Goal: Information Seeking & Learning: Learn about a topic

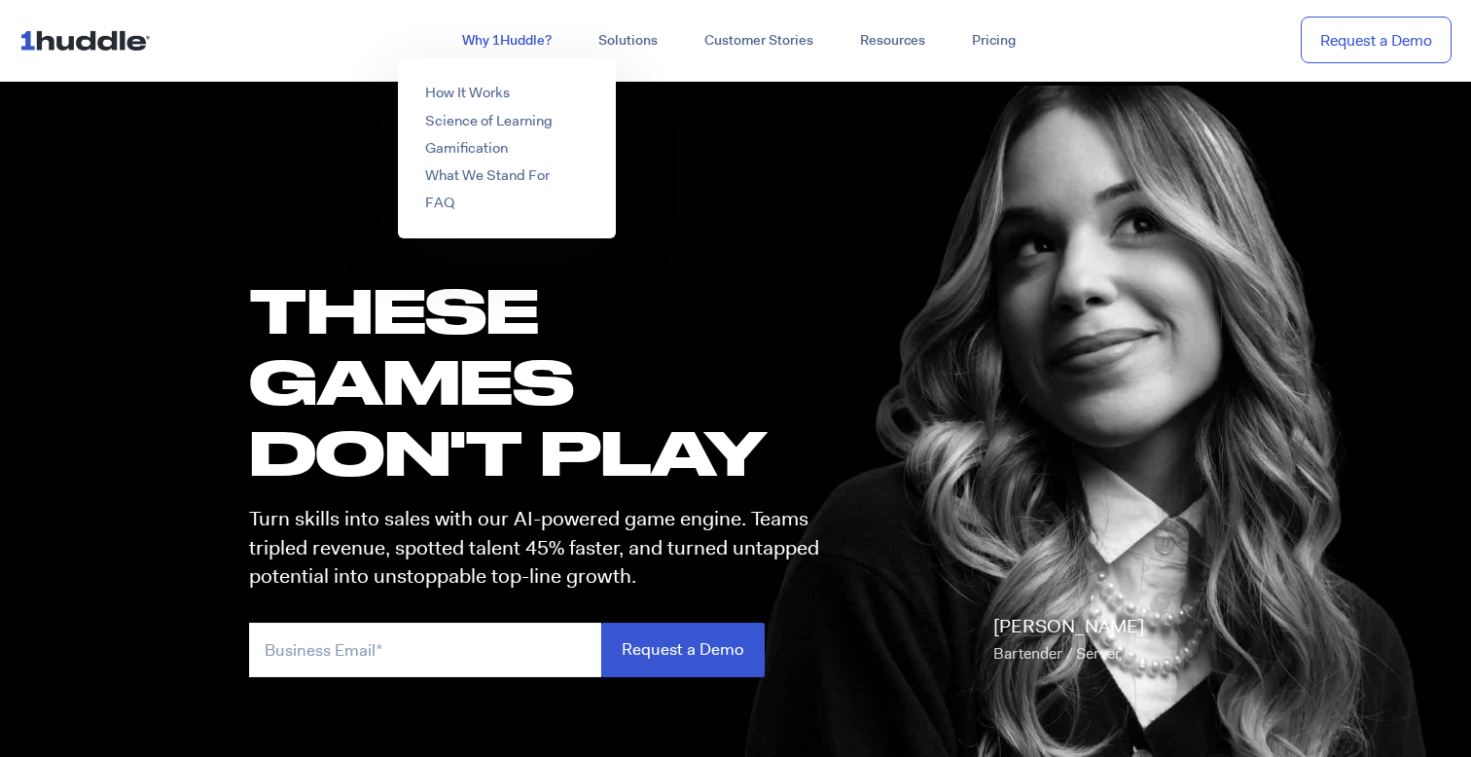
click at [513, 34] on link "Why 1Huddle?" at bounding box center [507, 40] width 136 height 35
click at [491, 127] on link "Science of Learning" at bounding box center [488, 120] width 127 height 19
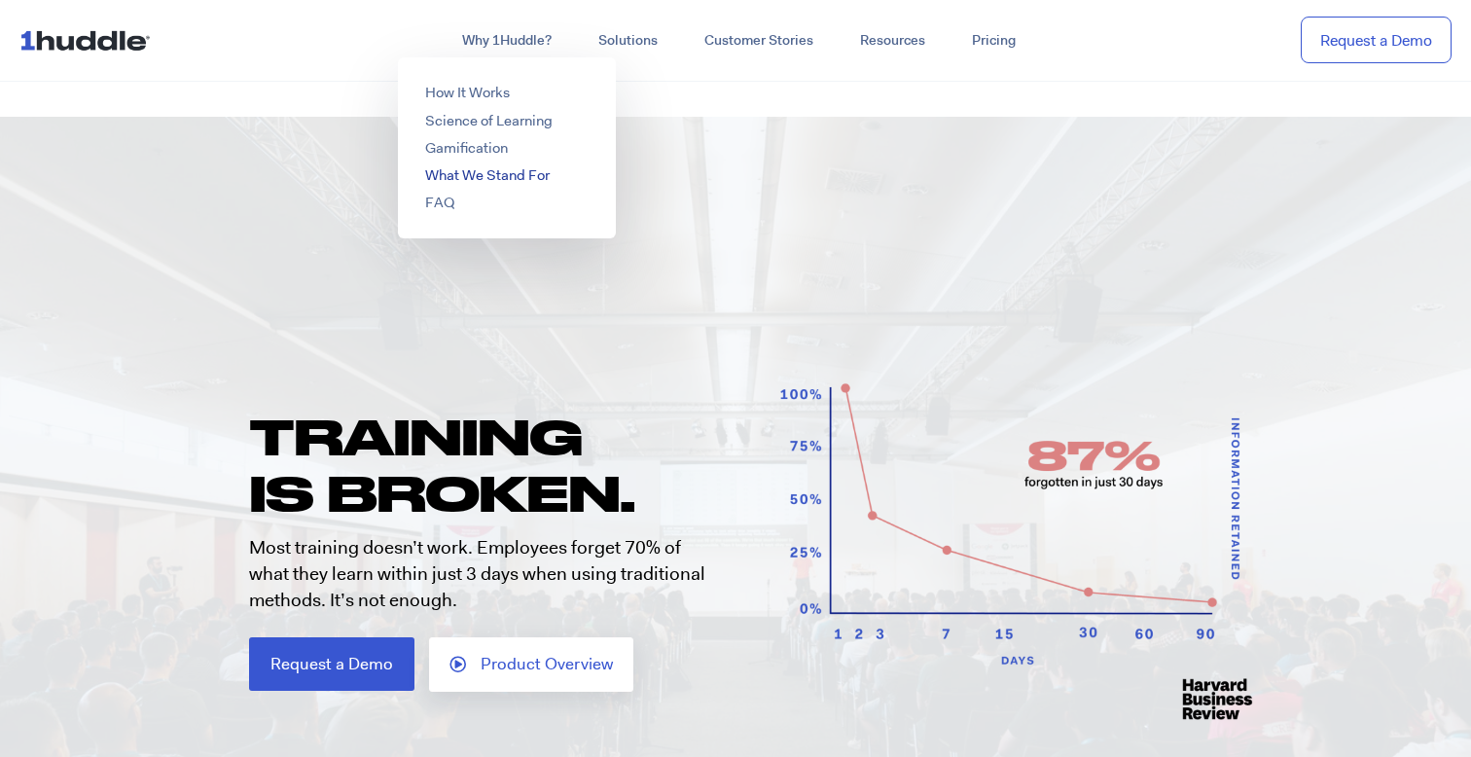
click at [492, 165] on link "What We Stand For" at bounding box center [487, 174] width 125 height 19
